Goal: Complete application form

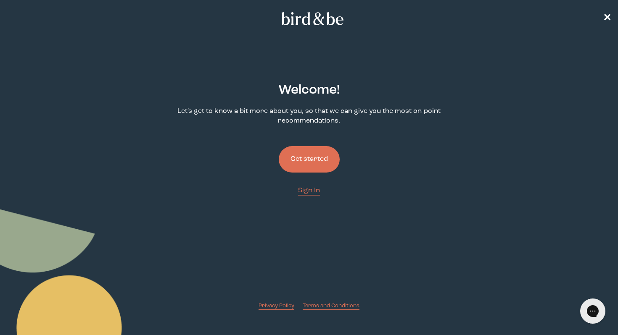
click at [318, 153] on button "Get started" at bounding box center [309, 159] width 61 height 26
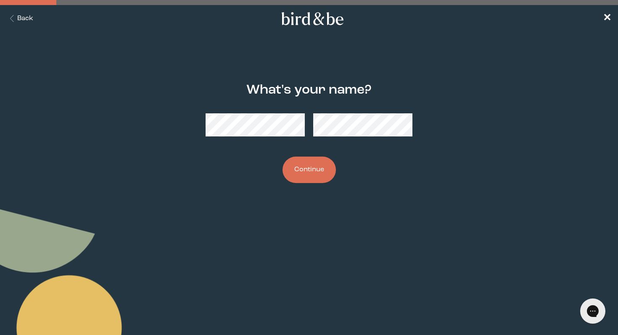
click at [321, 171] on button "Continue" at bounding box center [308, 170] width 53 height 26
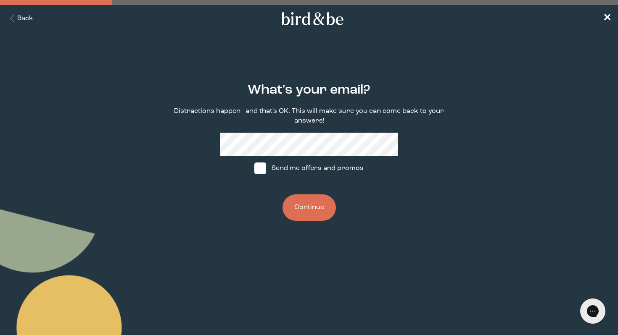
click at [312, 203] on button "Continue" at bounding box center [308, 208] width 53 height 26
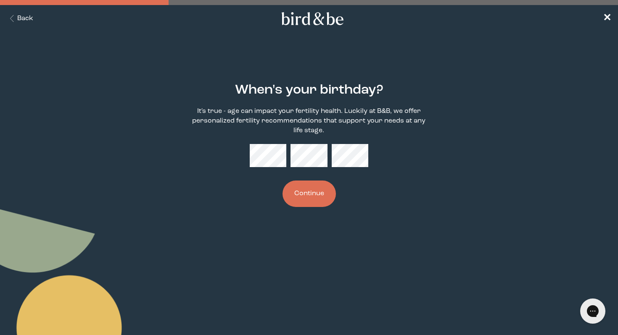
click at [315, 184] on button "Continue" at bounding box center [308, 194] width 53 height 26
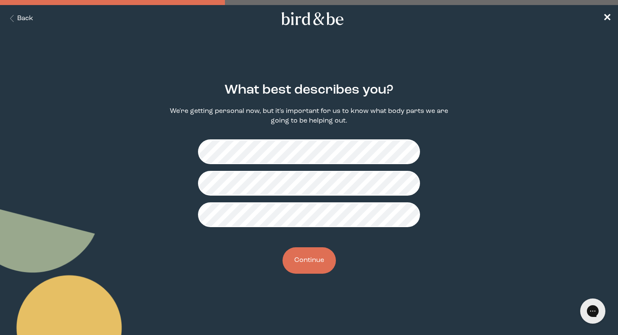
click at [320, 256] on button "Continue" at bounding box center [308, 261] width 53 height 26
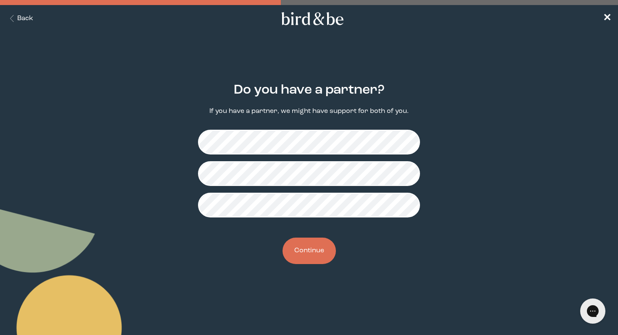
click at [312, 247] on button "Continue" at bounding box center [308, 251] width 53 height 26
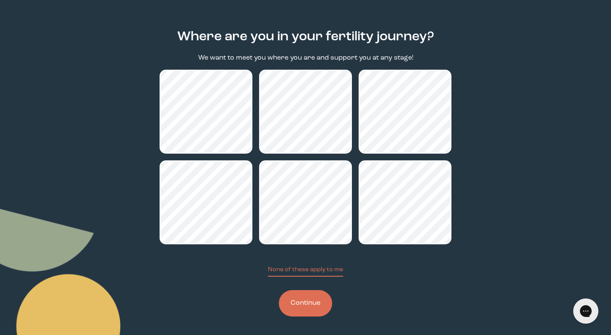
scroll to position [54, 0]
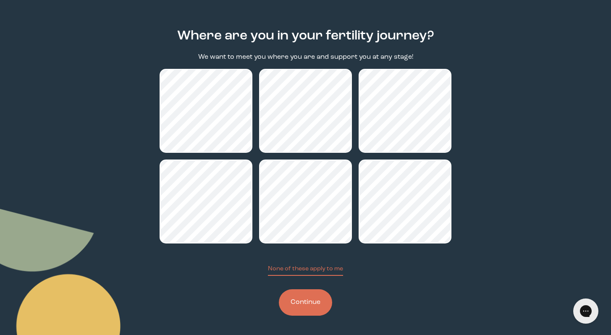
click at [292, 293] on button "Continue" at bounding box center [305, 303] width 53 height 26
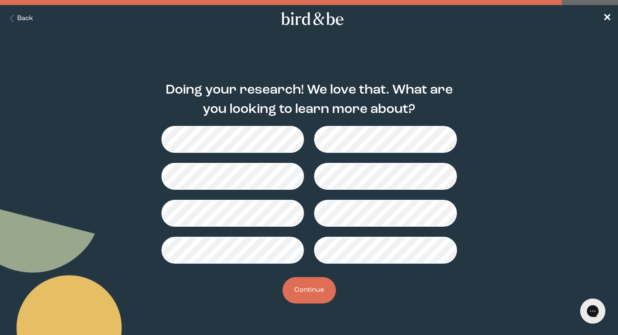
click at [316, 290] on button "Continue" at bounding box center [308, 290] width 53 height 26
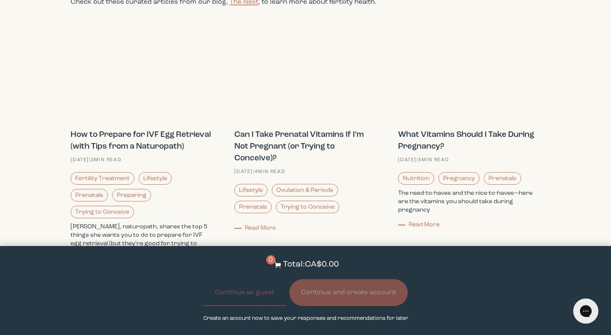
scroll to position [1001, 0]
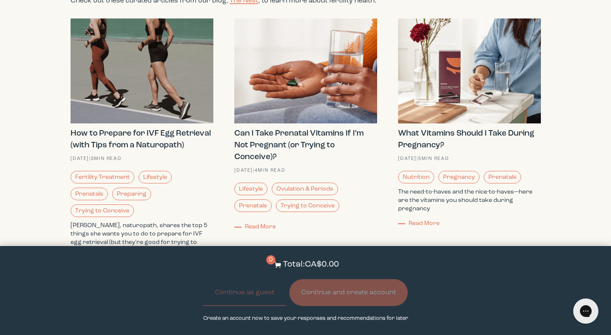
click at [272, 131] on strong "Can I Take Prenatal Vitamins If I’m Not Pregnant (or Trying to Conceive)?" at bounding box center [298, 145] width 129 height 32
click at [267, 224] on span "Read More" at bounding box center [260, 227] width 31 height 6
